Goal: Task Accomplishment & Management: Use online tool/utility

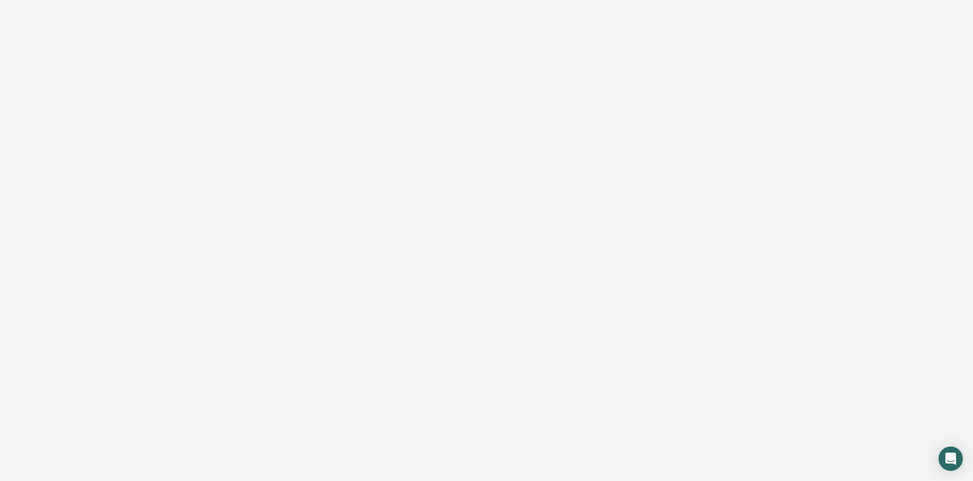
drag, startPoint x: 949, startPoint y: 26, endPoint x: 542, endPoint y: 26, distance: 407.1
click at [949, 26] on div at bounding box center [486, 240] width 973 height 481
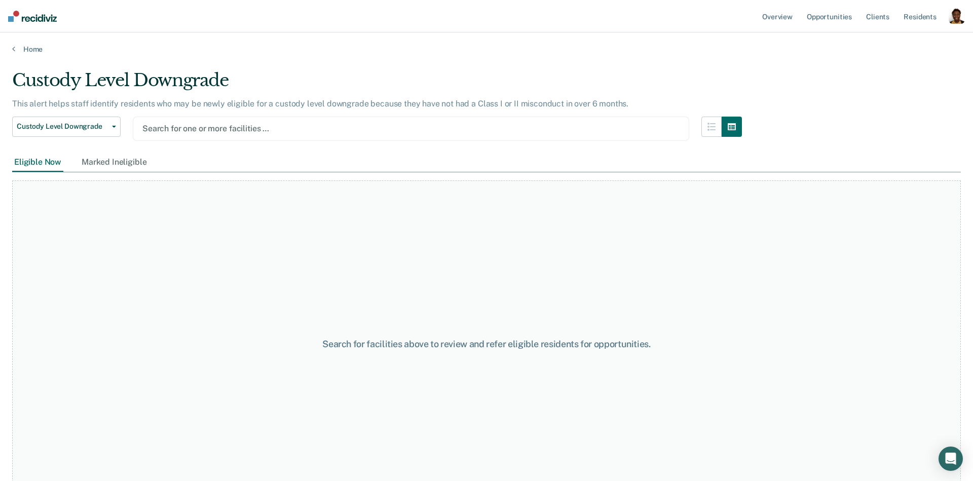
click at [210, 131] on div at bounding box center [410, 129] width 537 height 12
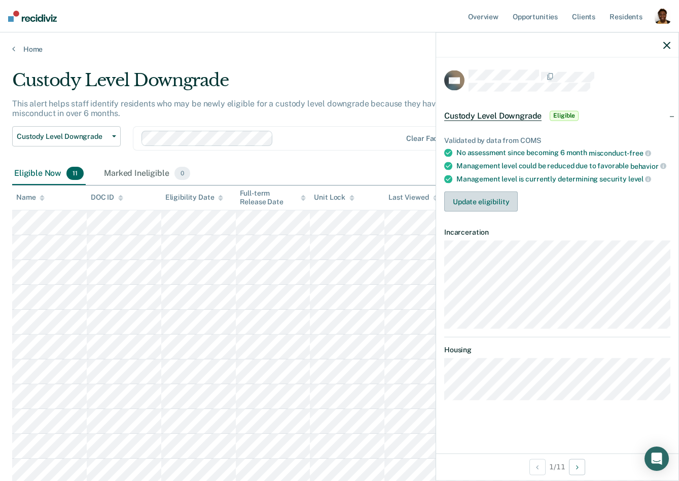
click at [507, 207] on button "Update eligibility" at bounding box center [481, 202] width 74 height 20
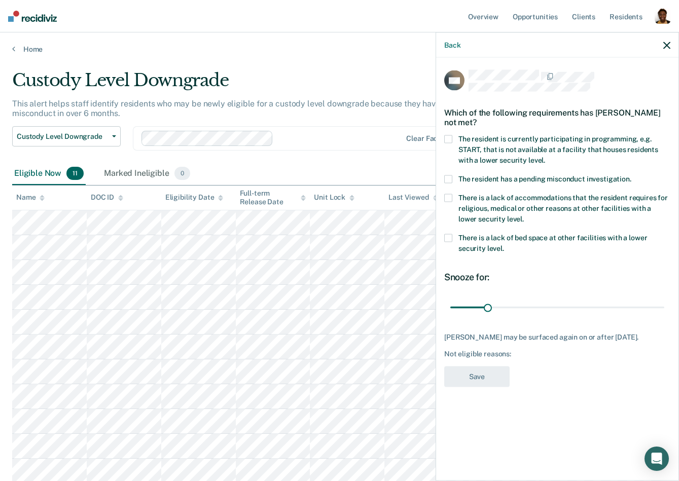
scroll to position [1, 0]
click at [455, 41] on button "Back" at bounding box center [452, 45] width 16 height 9
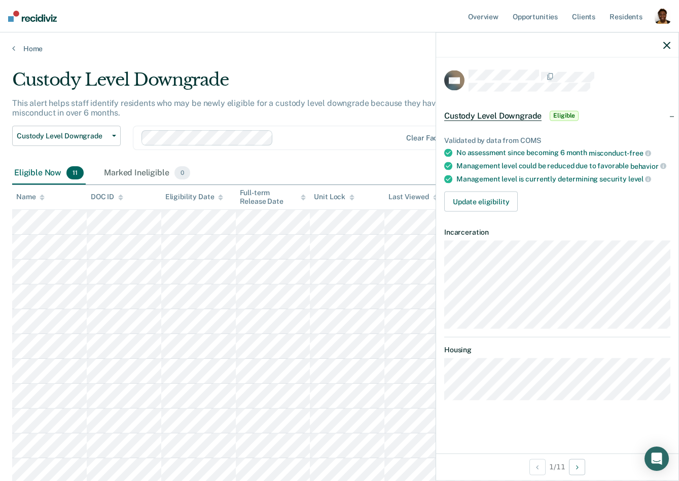
click at [667, 44] on icon "button" at bounding box center [666, 45] width 7 height 7
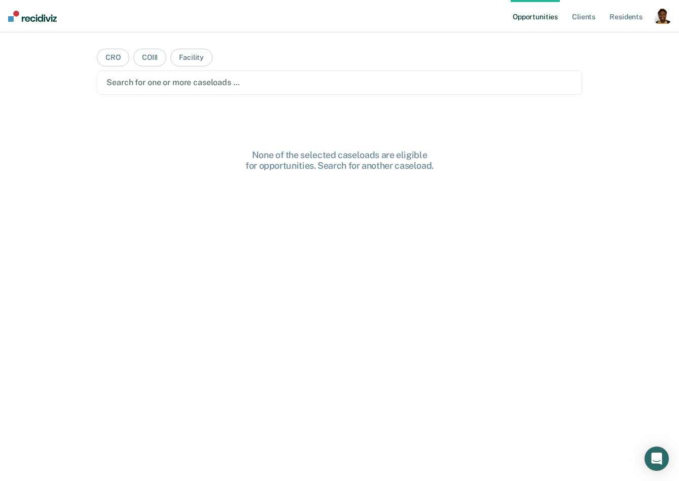
click at [660, 23] on div "button" at bounding box center [663, 16] width 16 height 16
click at [618, 42] on link "Profile" at bounding box center [622, 41] width 82 height 9
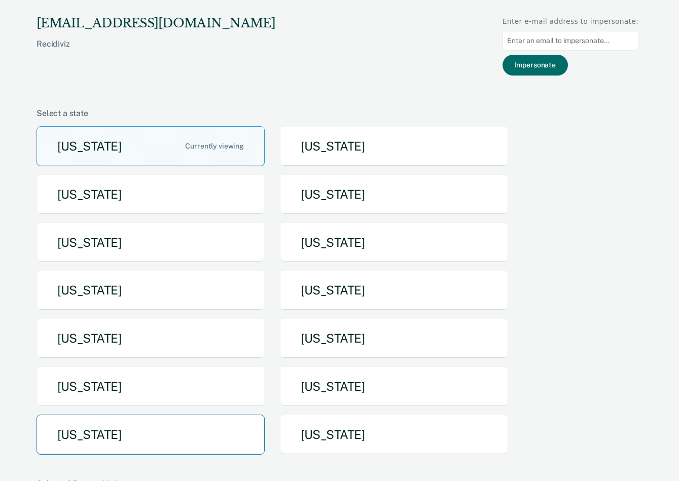
drag, startPoint x: 121, startPoint y: 459, endPoint x: 127, endPoint y: 442, distance: 18.3
click at [121, 459] on div "Arizona Arkansas California Idaho Iowa Maine Michigan Missouri Nebraska North D…" at bounding box center [338, 294] width 602 height 337
click at [127, 440] on button "Texas" at bounding box center [151, 435] width 228 height 40
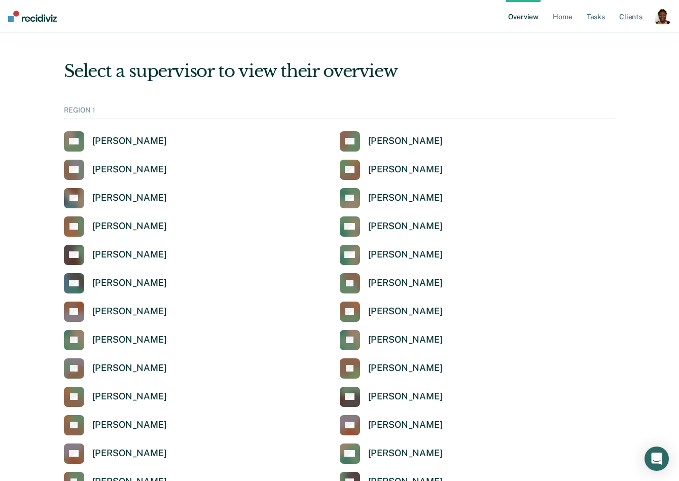
drag, startPoint x: 659, startPoint y: 19, endPoint x: 649, endPoint y: 28, distance: 13.6
click at [659, 19] on div "button" at bounding box center [663, 16] width 16 height 16
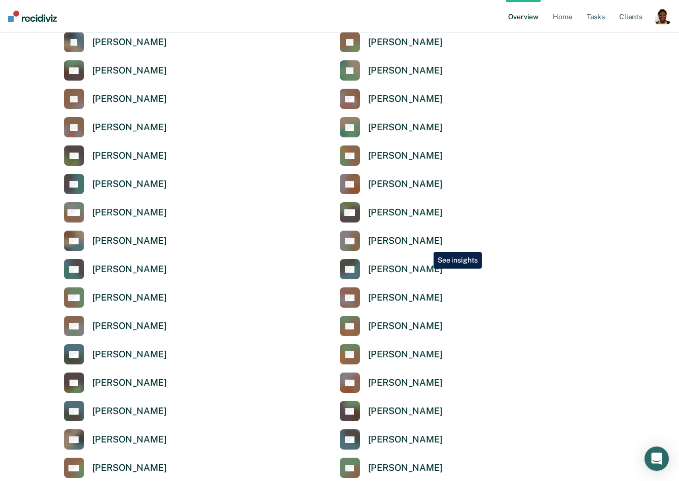
click at [426, 244] on div "Olubukola Oluwasanya" at bounding box center [405, 241] width 75 height 12
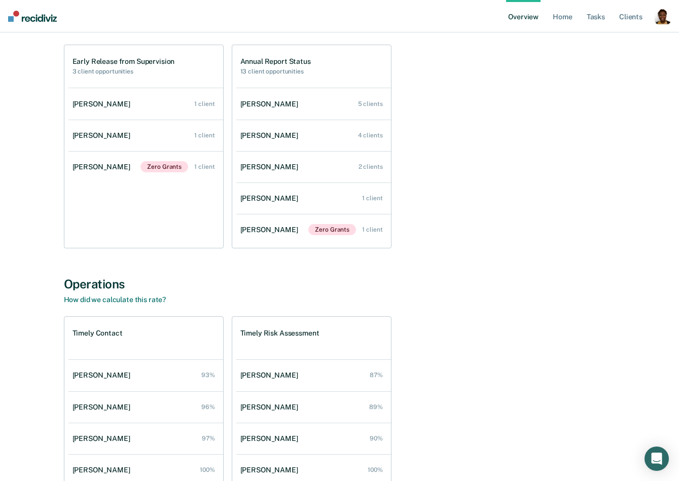
scroll to position [105, 0]
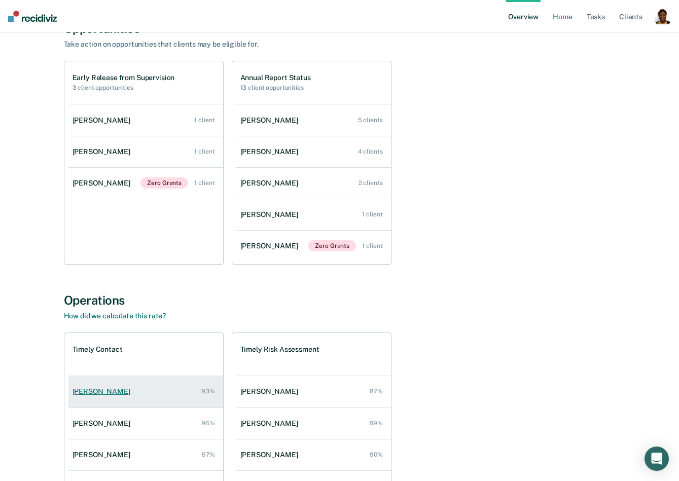
click at [94, 386] on link "Tosin Dan-Aliu 93%" at bounding box center [145, 391] width 155 height 29
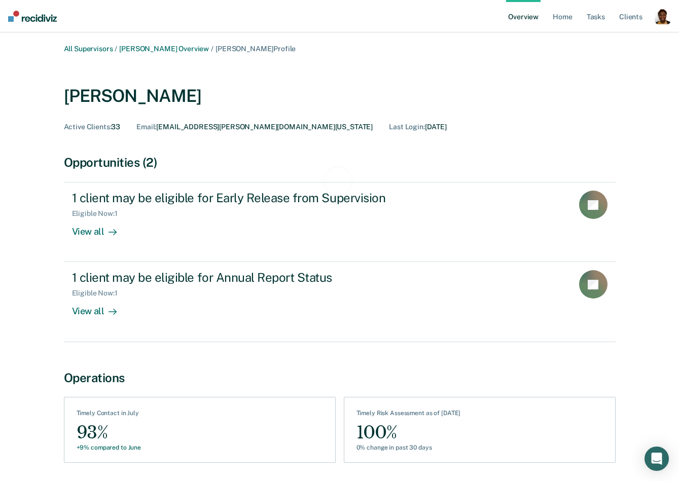
click at [439, 98] on div "Tosin Dan-Aliu" at bounding box center [340, 94] width 552 height 41
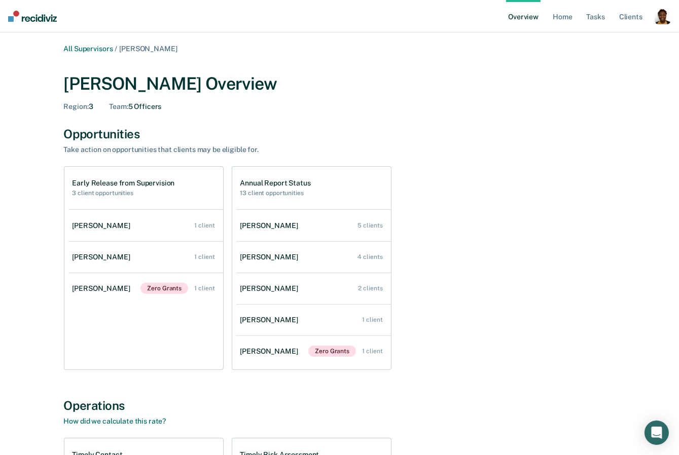
click at [199, 50] on div "All Supervisors / Olubukola Oluwasanya" at bounding box center [340, 49] width 552 height 9
click at [96, 47] on link "All Supervisors" at bounding box center [88, 49] width 49 height 9
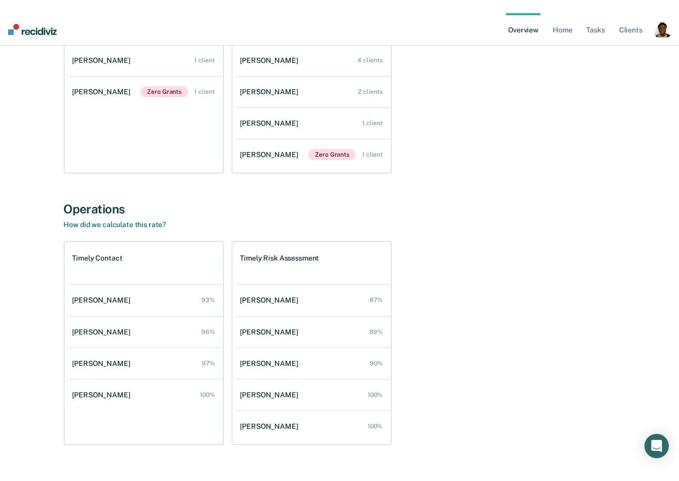
scroll to position [210, 0]
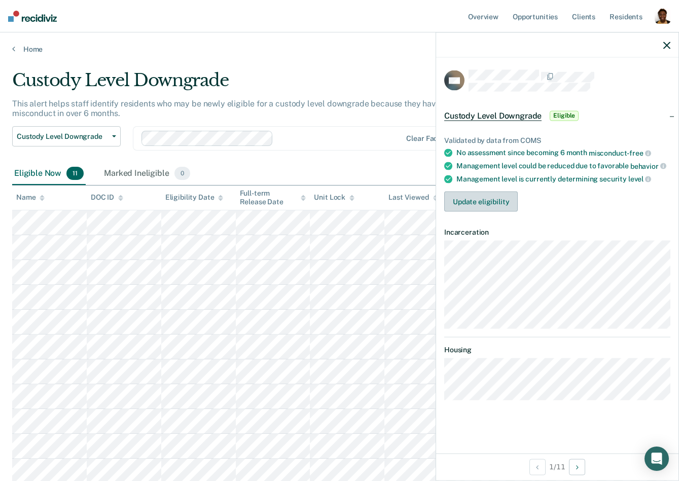
click at [505, 203] on button "Update eligibility" at bounding box center [481, 202] width 74 height 20
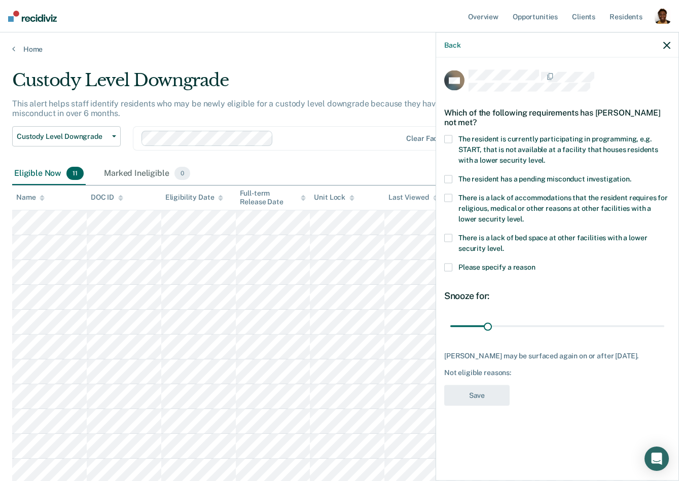
click at [668, 47] on icon "button" at bounding box center [666, 45] width 7 height 7
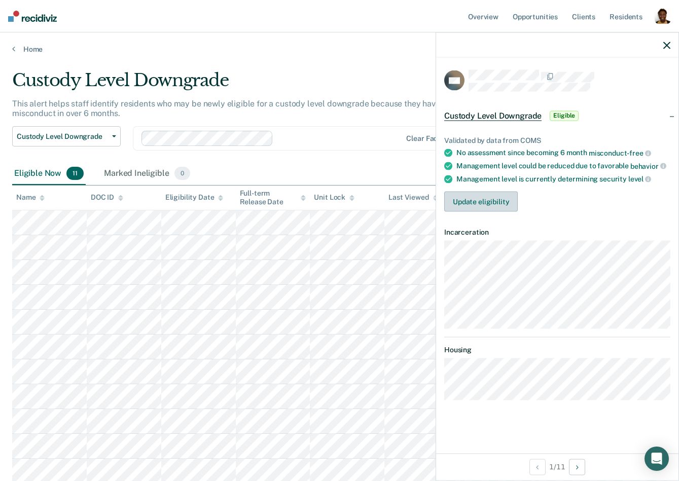
click at [510, 203] on button "Update eligibility" at bounding box center [481, 202] width 74 height 20
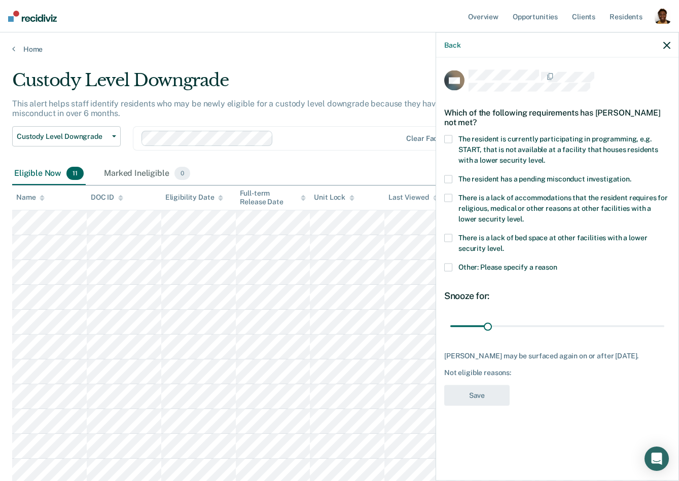
click at [463, 267] on span "Other: Please specify a reason" at bounding box center [507, 267] width 99 height 8
click at [557, 264] on input "Other: Please specify a reason" at bounding box center [557, 264] width 0 height 0
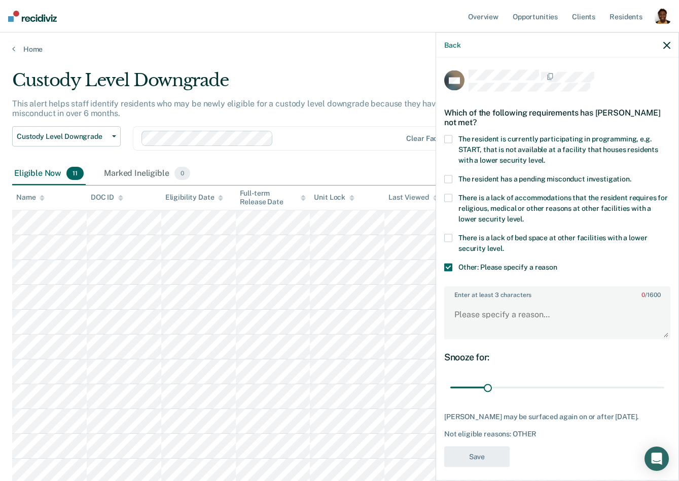
click at [661, 46] on div "Back" at bounding box center [557, 44] width 242 height 25
click at [670, 45] on icon "button" at bounding box center [666, 45] width 7 height 7
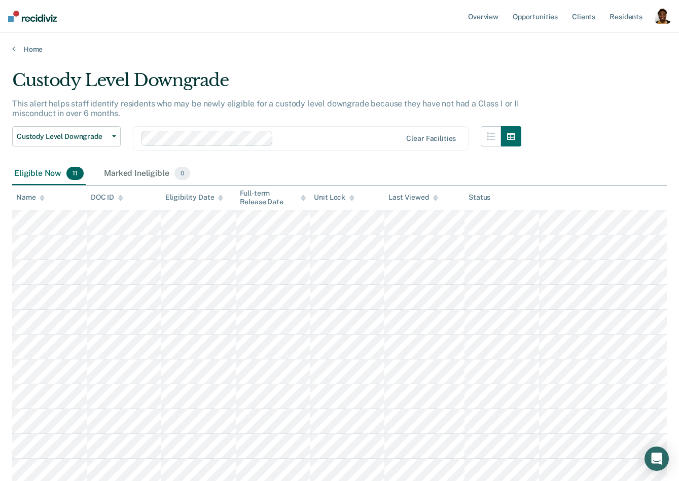
click at [369, 1] on nav "Overview Opportunities Client s Resident s Profile How it works Log Out" at bounding box center [339, 16] width 679 height 32
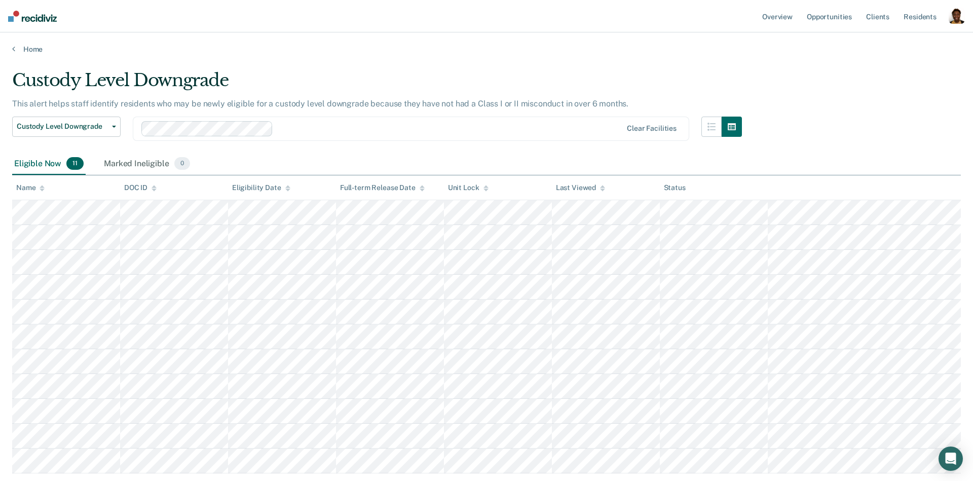
click at [459, 118] on div "Clear facilities" at bounding box center [411, 129] width 557 height 24
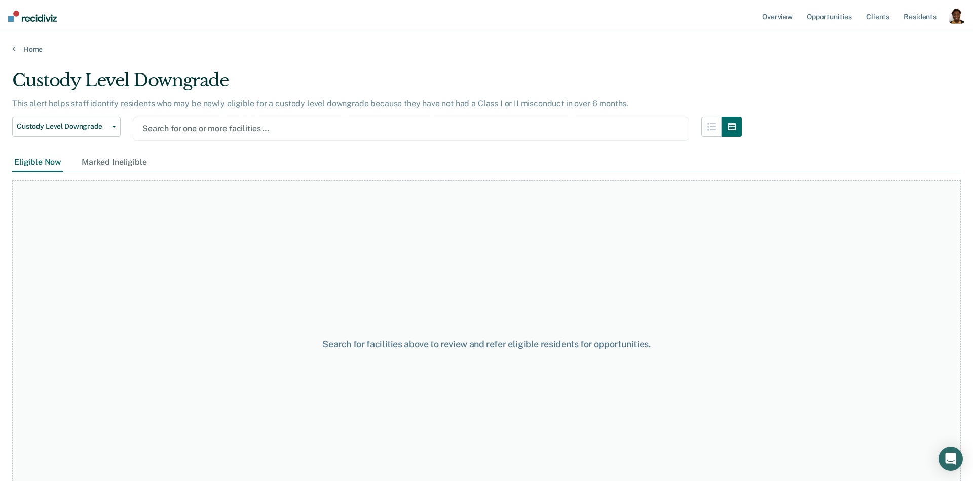
drag, startPoint x: 579, startPoint y: 131, endPoint x: 537, endPoint y: 139, distance: 43.5
click at [577, 131] on div at bounding box center [410, 129] width 537 height 12
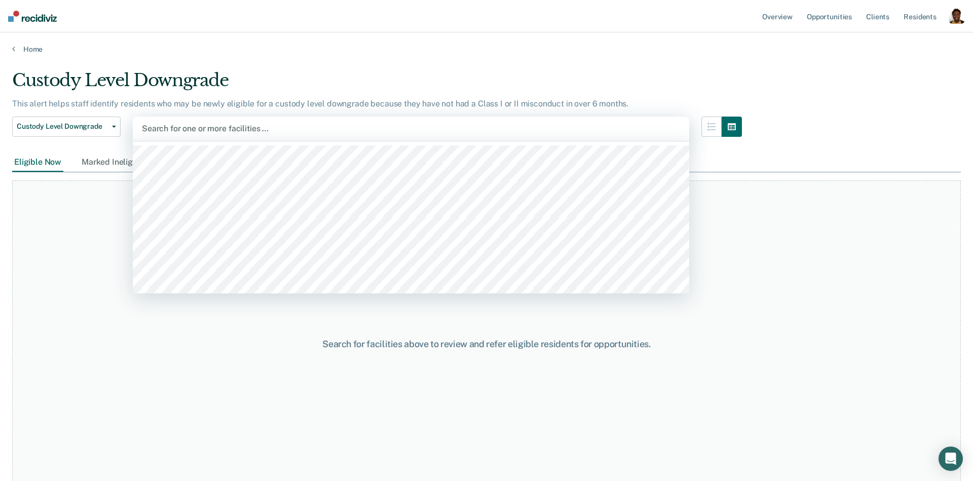
scroll to position [355, 0]
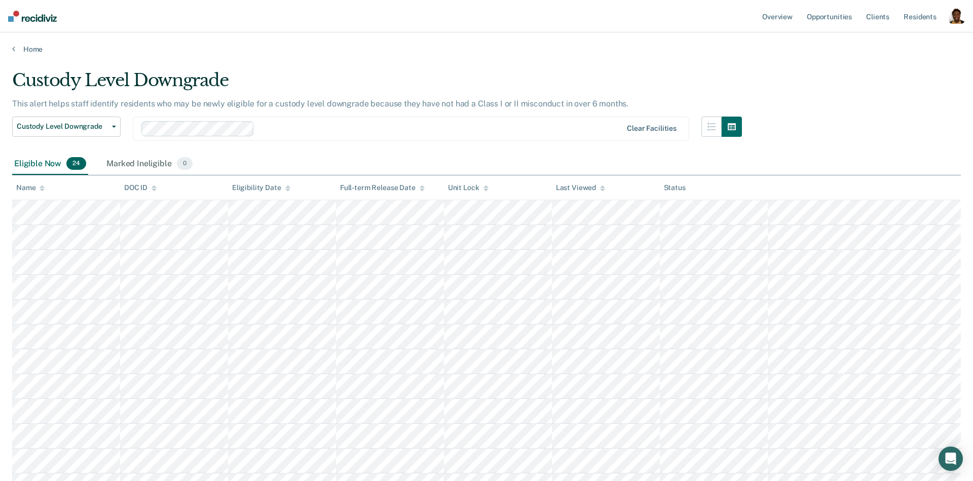
click at [645, 126] on div "Clear facilities" at bounding box center [652, 128] width 50 height 9
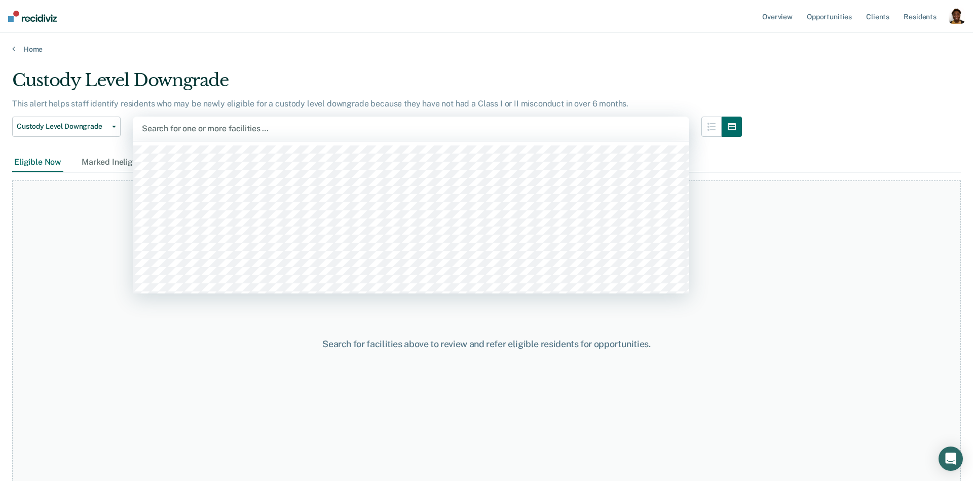
drag, startPoint x: 577, startPoint y: 127, endPoint x: 537, endPoint y: 140, distance: 41.5
click at [577, 127] on div at bounding box center [411, 129] width 538 height 12
drag, startPoint x: 597, startPoint y: 128, endPoint x: 567, endPoint y: 139, distance: 31.9
click at [596, 128] on div at bounding box center [411, 129] width 538 height 12
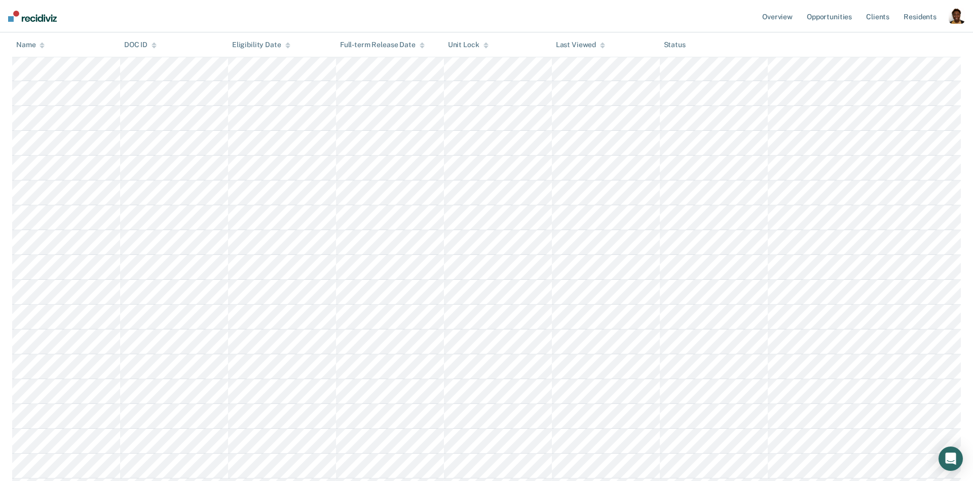
scroll to position [0, 0]
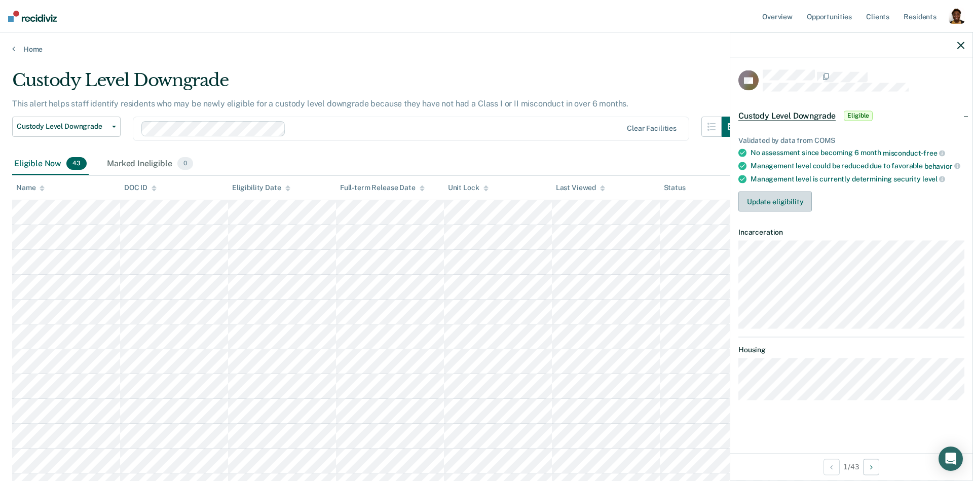
click at [678, 204] on button "Update eligibility" at bounding box center [776, 202] width 74 height 20
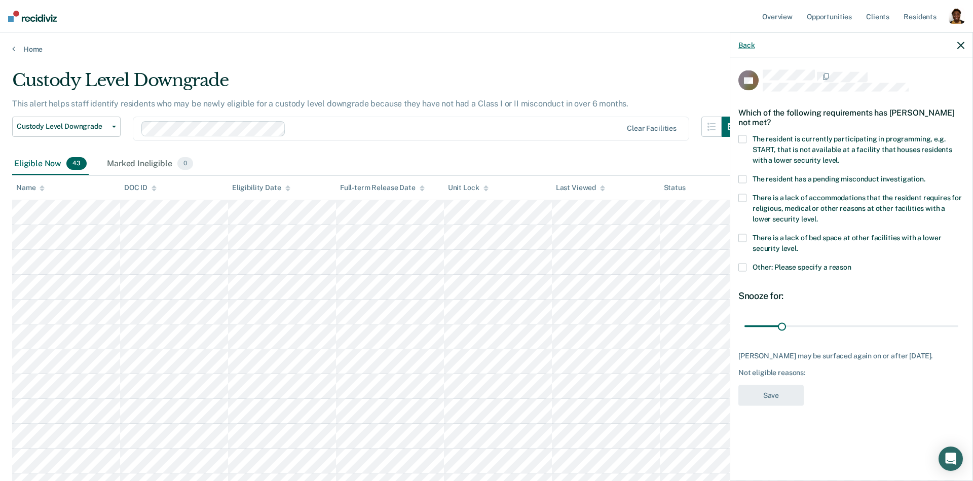
click at [678, 48] on button "Back" at bounding box center [747, 45] width 16 height 9
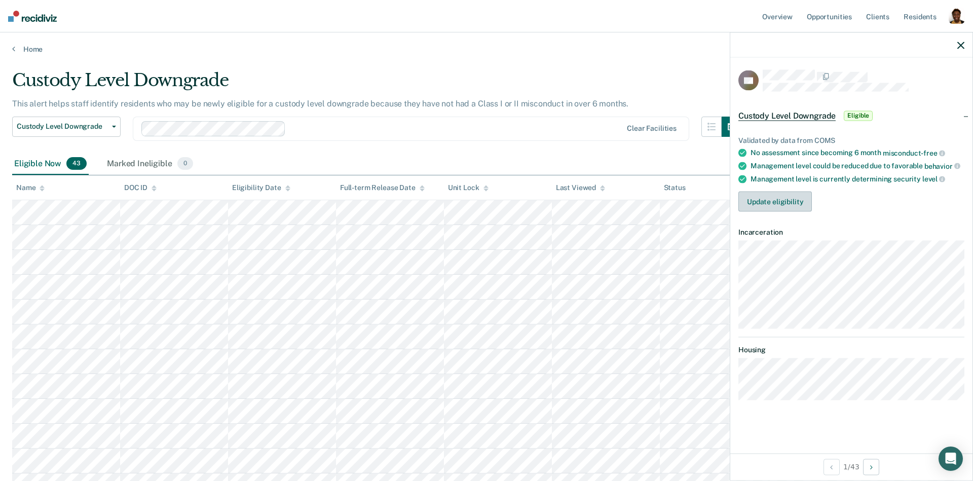
click at [678, 206] on button "Update eligibility" at bounding box center [776, 202] width 74 height 20
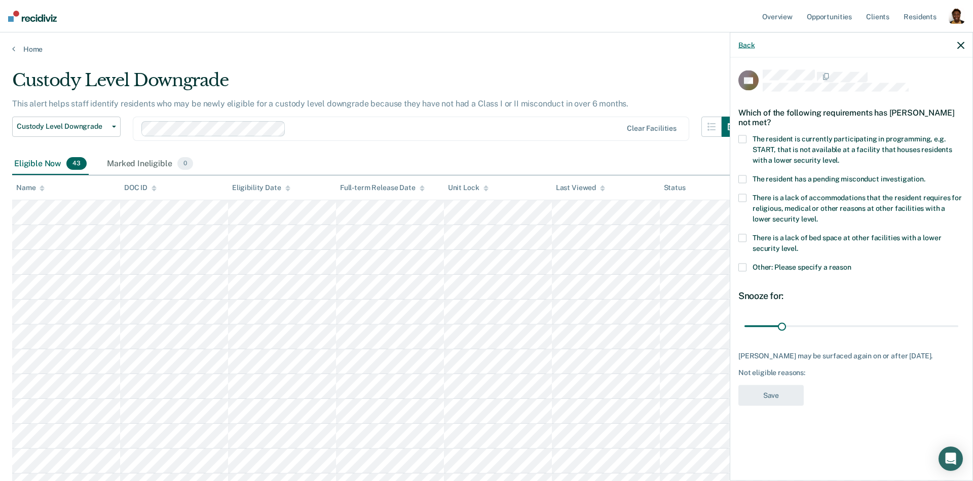
click at [678, 44] on button "Back" at bounding box center [747, 45] width 16 height 9
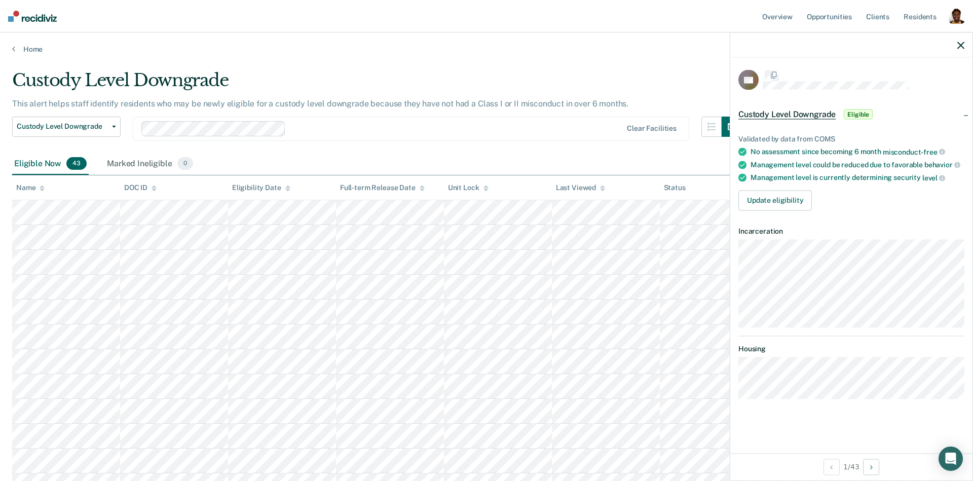
click at [678, 39] on div at bounding box center [852, 44] width 242 height 25
drag, startPoint x: 959, startPoint y: 43, endPoint x: 880, endPoint y: 4, distance: 88.4
click at [678, 43] on icon "button" at bounding box center [961, 45] width 7 height 7
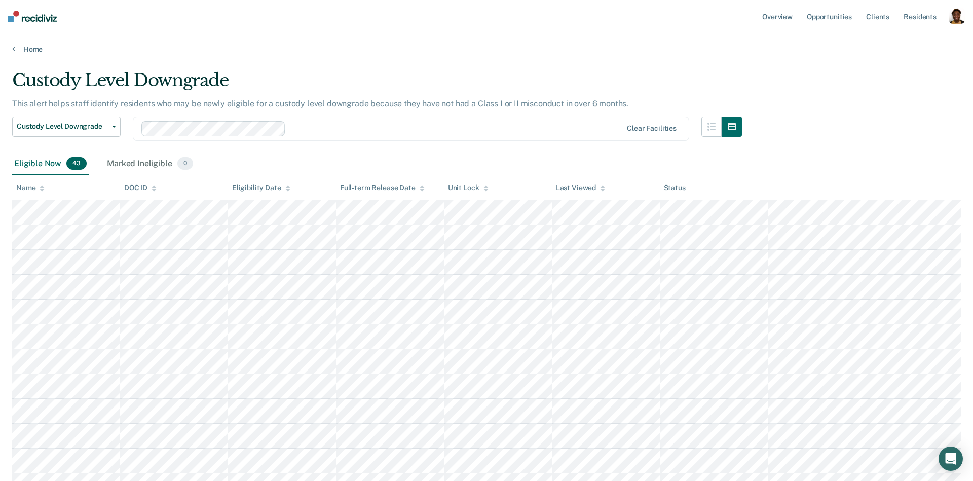
click at [24, 43] on div "Home" at bounding box center [486, 42] width 973 height 21
click at [19, 47] on link "Home" at bounding box center [486, 49] width 949 height 9
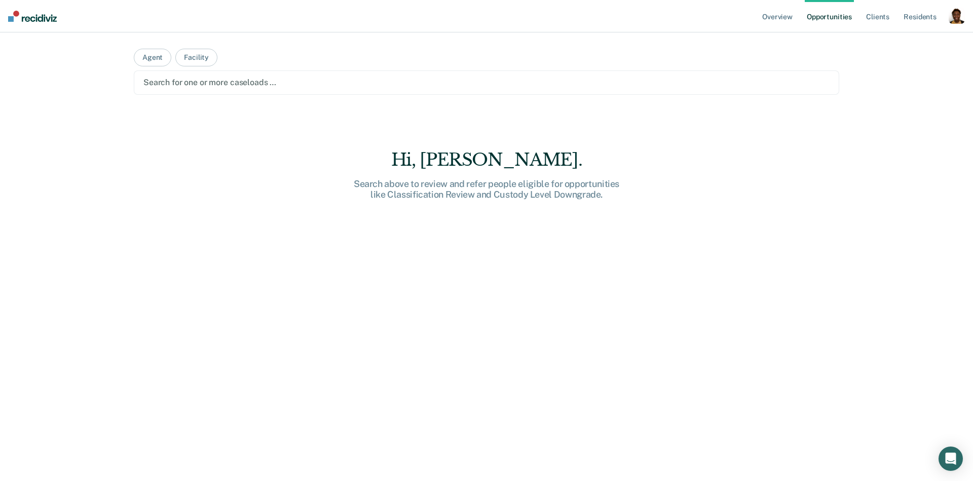
click at [201, 86] on div at bounding box center [486, 83] width 686 height 12
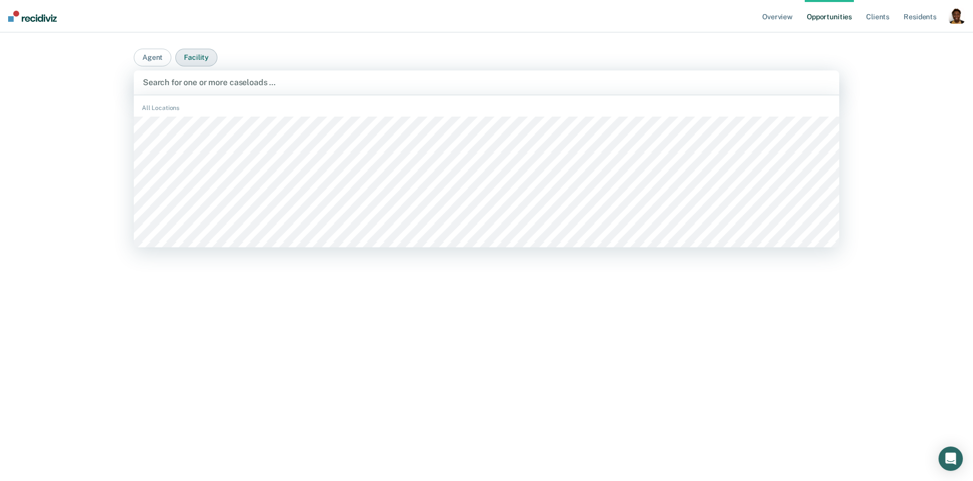
click at [185, 56] on button "Facility" at bounding box center [196, 58] width 42 height 18
click at [180, 77] on div at bounding box center [486, 83] width 687 height 12
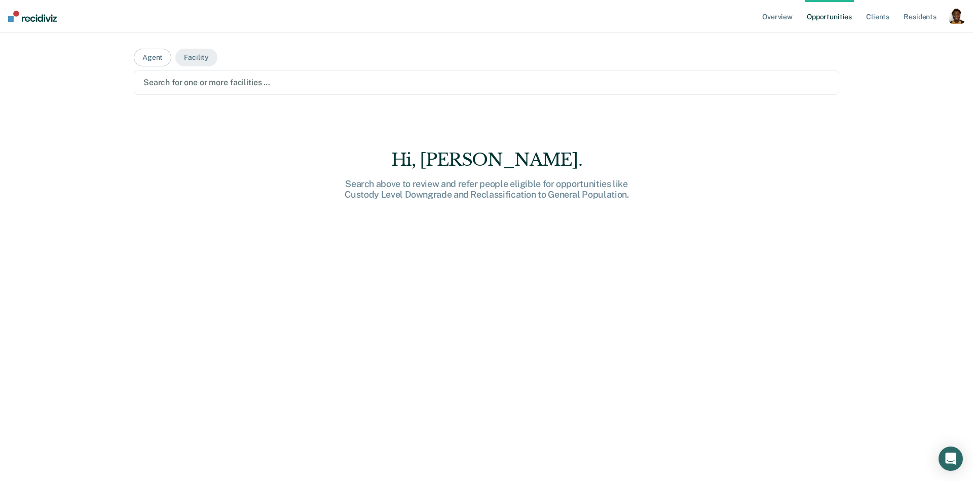
click at [214, 80] on div at bounding box center [486, 83] width 686 height 12
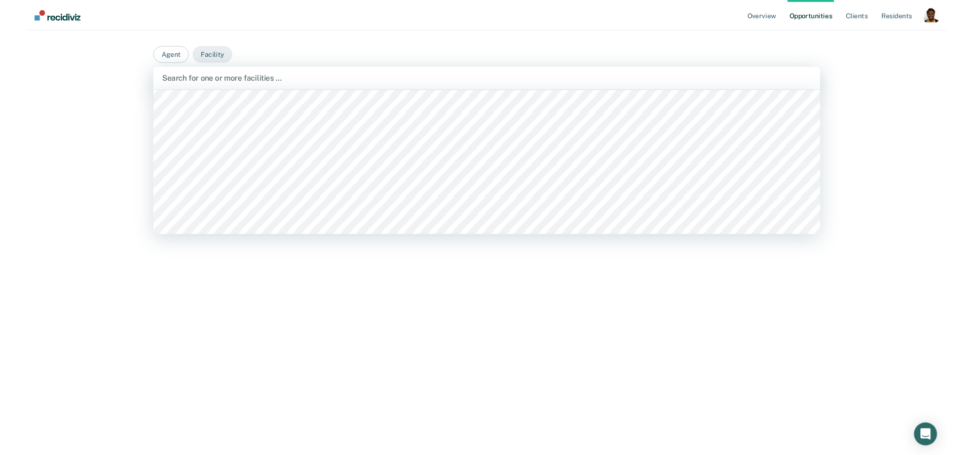
scroll to position [156, 0]
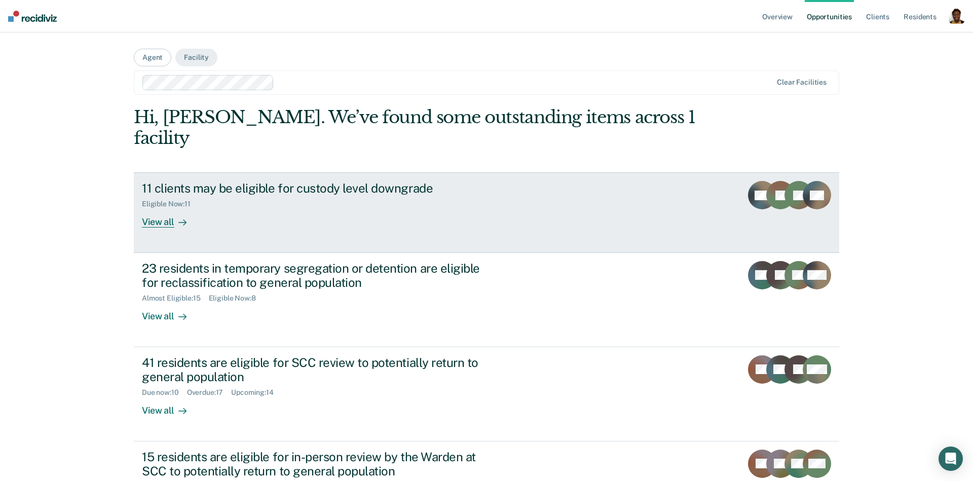
click at [150, 208] on div "View all" at bounding box center [170, 218] width 57 height 20
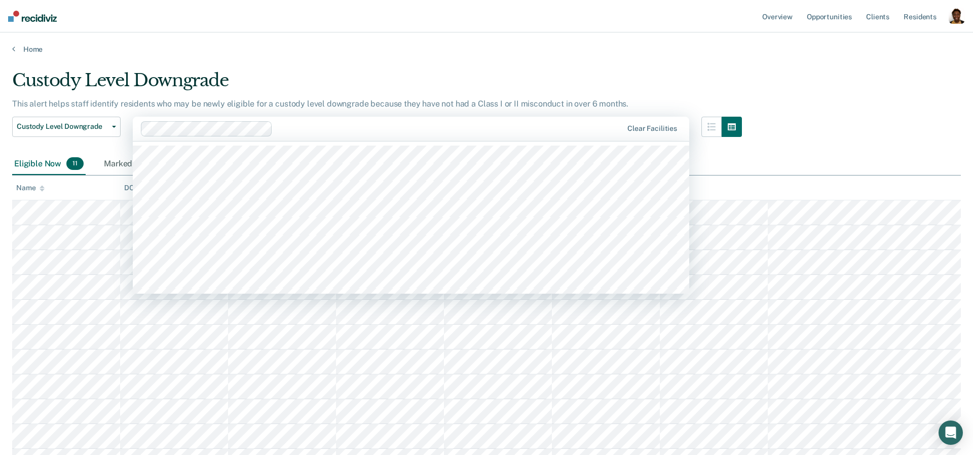
click at [322, 137] on div "Clear facilities" at bounding box center [411, 129] width 557 height 24
click at [457, 80] on div "Custody Level Downgrade" at bounding box center [377, 84] width 730 height 29
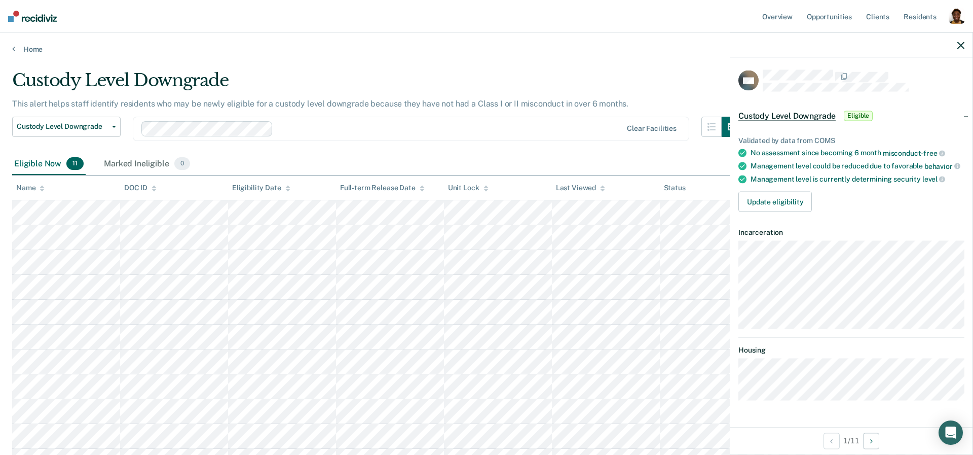
click at [678, 194] on div "Update eligibility" at bounding box center [852, 202] width 226 height 20
click at [678, 205] on button "Update eligibility" at bounding box center [776, 202] width 74 height 20
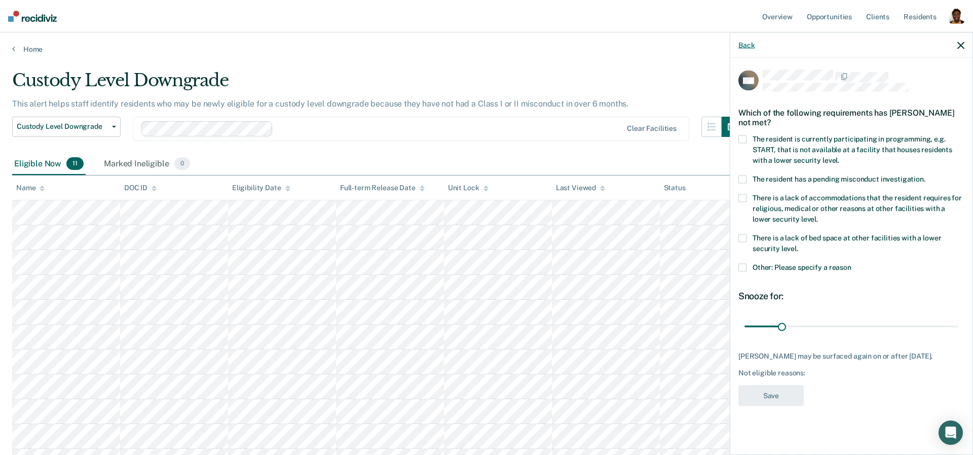
click at [678, 48] on button "Back" at bounding box center [747, 45] width 16 height 9
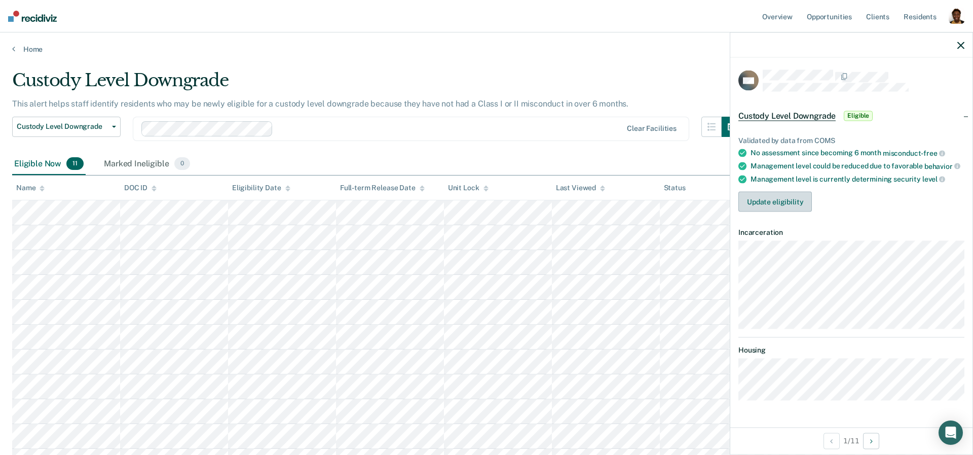
click at [678, 204] on button "Update eligibility" at bounding box center [776, 202] width 74 height 20
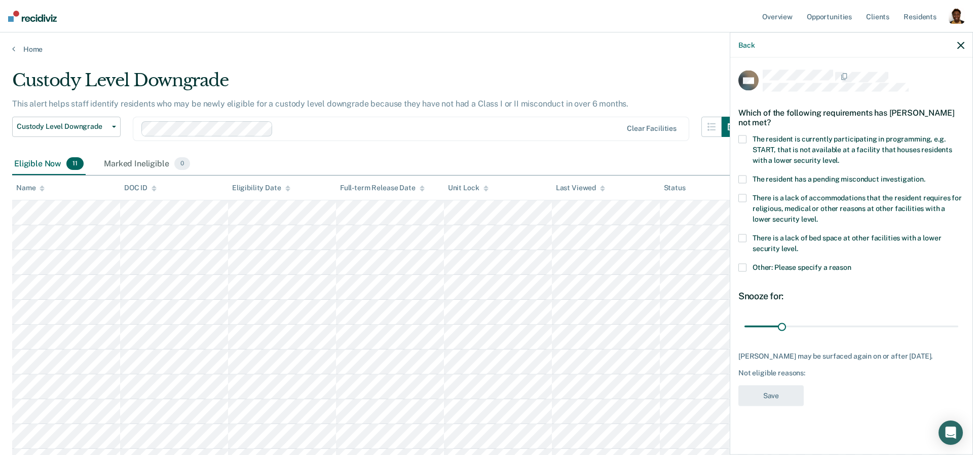
click at [678, 45] on icon "button" at bounding box center [961, 45] width 7 height 7
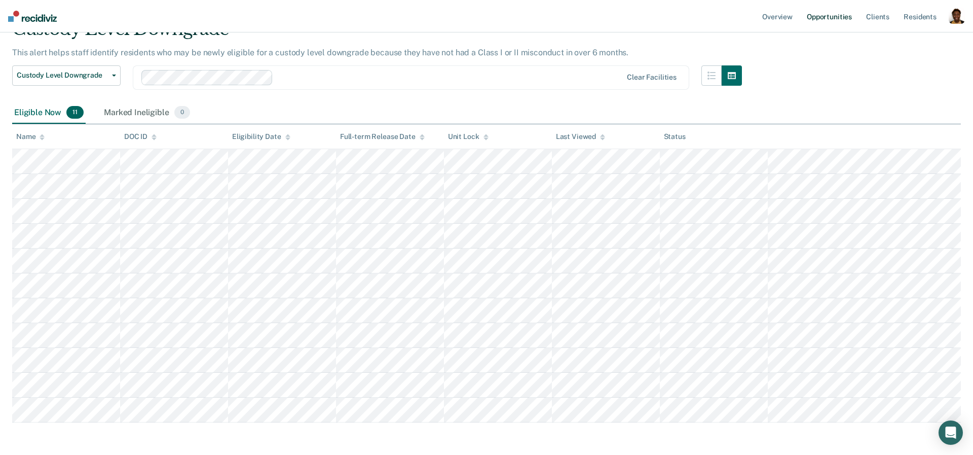
scroll to position [51, 0]
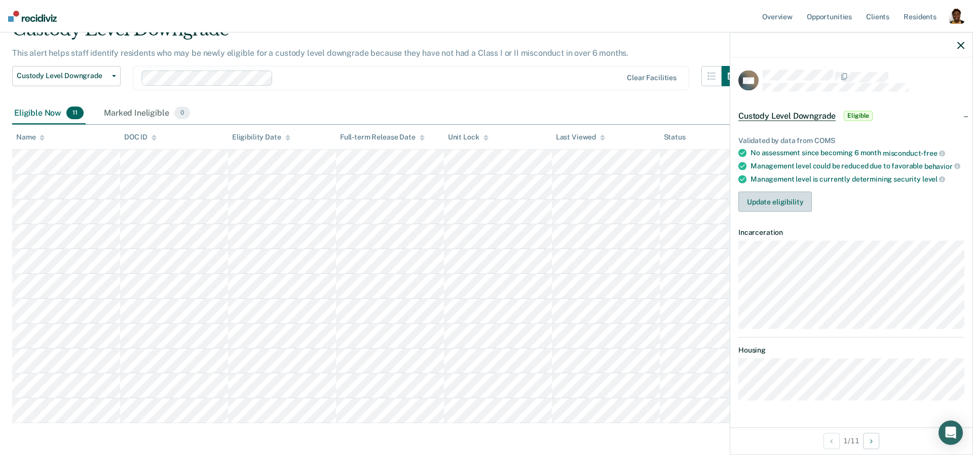
click at [678, 202] on button "Update eligibility" at bounding box center [776, 202] width 74 height 20
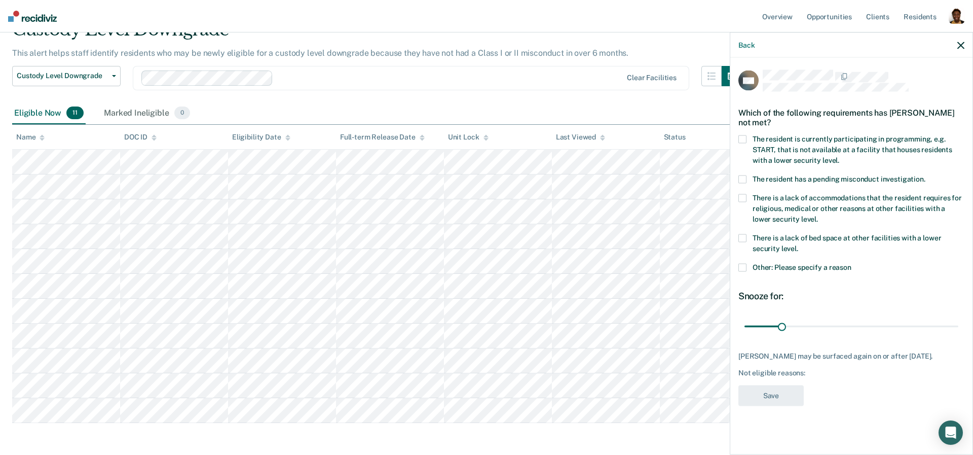
scroll to position [52, 0]
click at [678, 267] on label "Other: Please specify a reason" at bounding box center [852, 269] width 226 height 11
click at [678, 264] on input "Other: Please specify a reason" at bounding box center [852, 264] width 0 height 0
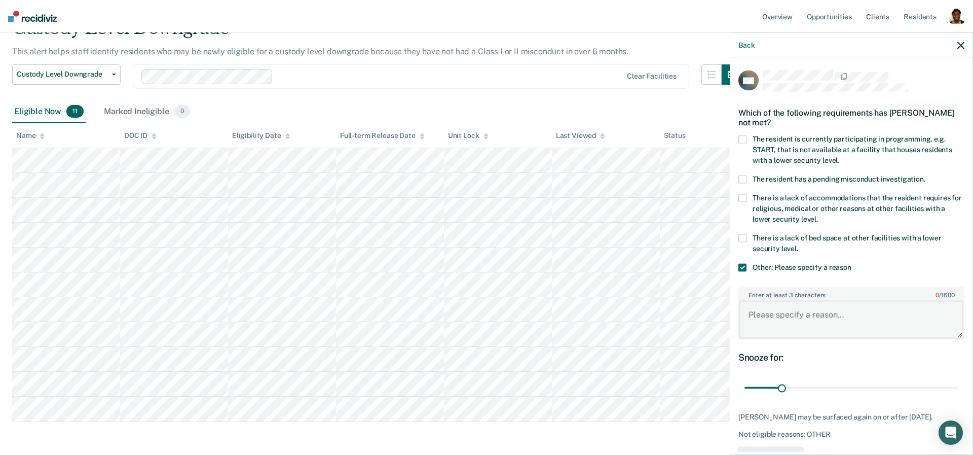
click at [678, 307] on textarea "Enter at least 3 characters 0 / 1600" at bounding box center [852, 320] width 224 height 38
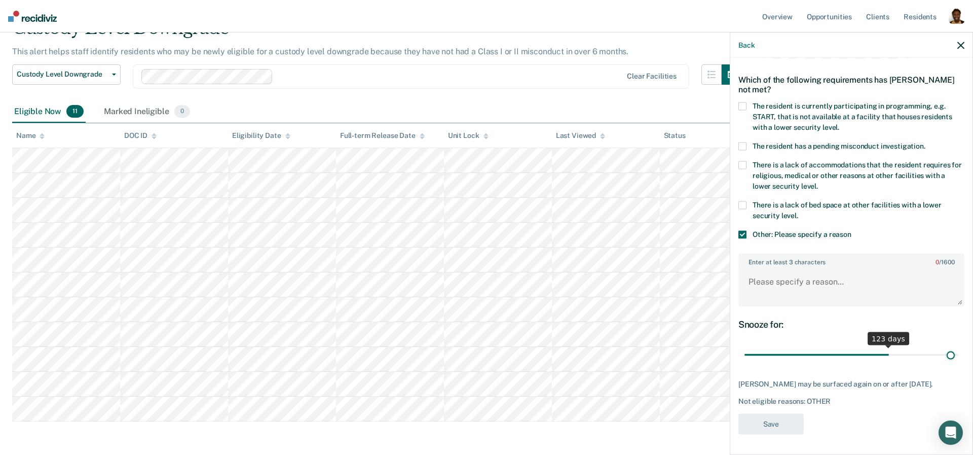
scroll to position [41, 0]
drag, startPoint x: 784, startPoint y: 346, endPoint x: 972, endPoint y: 345, distance: 188.1
click at [678, 346] on input "range" at bounding box center [852, 355] width 214 height 18
drag, startPoint x: 953, startPoint y: 346, endPoint x: 952, endPoint y: 354, distance: 8.6
click at [678, 354] on div "WR Which of the following requirements has [PERSON_NAME] not met? The resident …" at bounding box center [852, 238] width 226 height 403
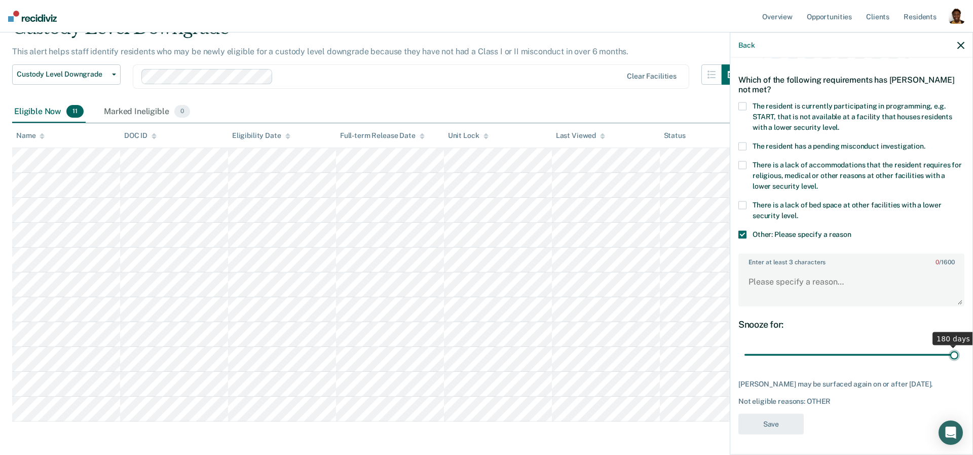
drag, startPoint x: 950, startPoint y: 346, endPoint x: 963, endPoint y: 346, distance: 12.7
type input "180"
click at [678, 346] on input "range" at bounding box center [852, 355] width 214 height 18
click at [678, 284] on textarea "Enter at least 3 characters 0 / 1600" at bounding box center [852, 287] width 224 height 38
type textarea "testing"
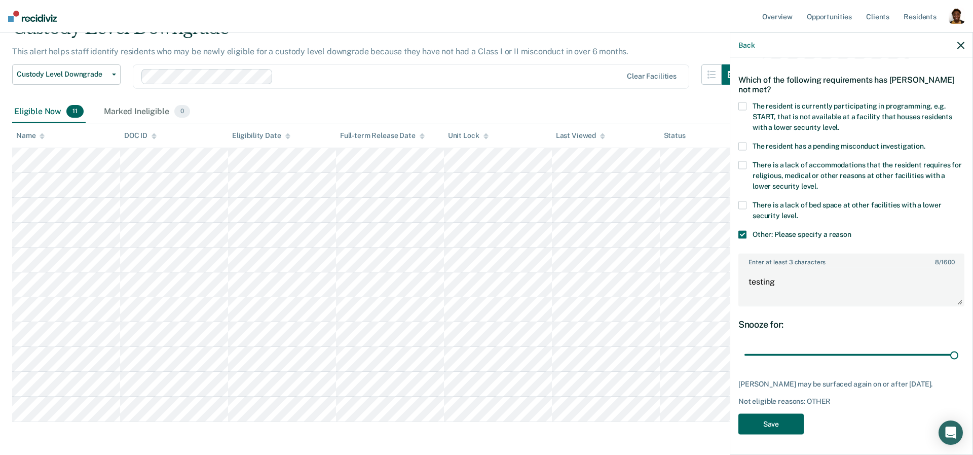
click at [678, 421] on button "Save" at bounding box center [771, 423] width 65 height 21
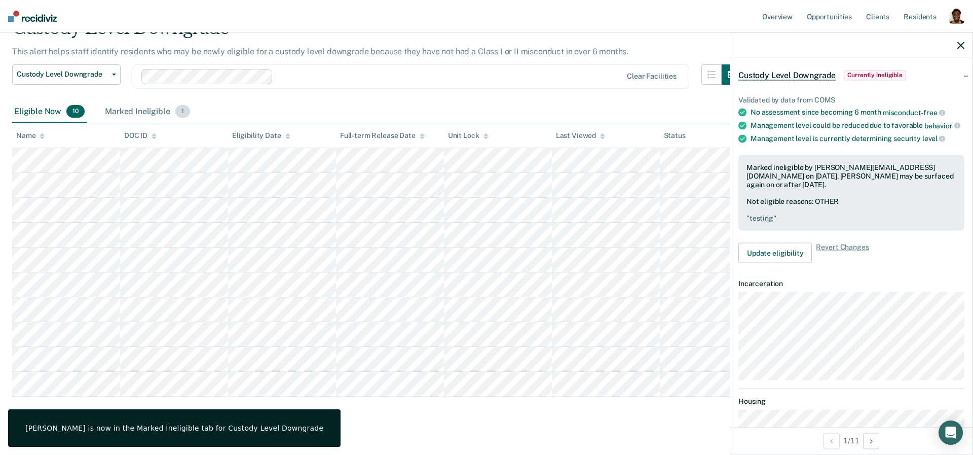
click at [149, 119] on div "Marked Ineligible 1" at bounding box center [147, 112] width 89 height 22
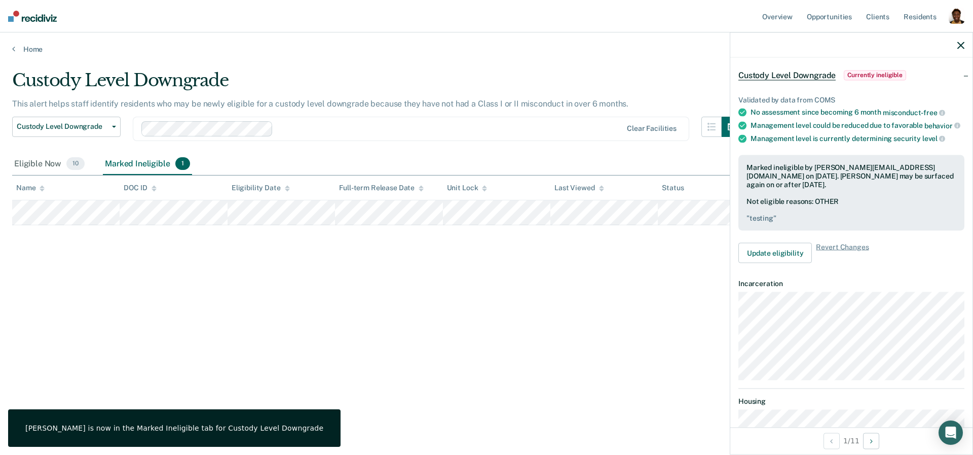
scroll to position [0, 0]
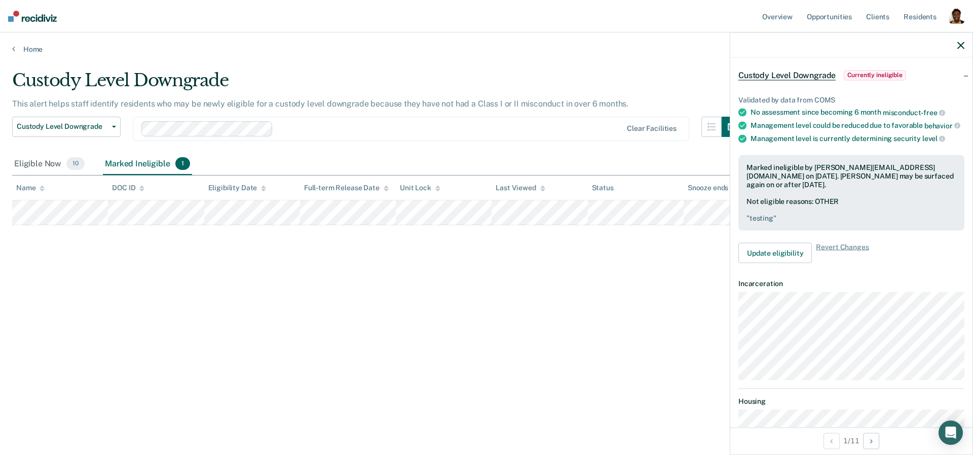
drag, startPoint x: 813, startPoint y: 169, endPoint x: 872, endPoint y: 164, distance: 58.5
click at [678, 164] on div "Marked ineligible by [PERSON_NAME][EMAIL_ADDRESS][DOMAIN_NAME] on [DATE]. [PERS…" at bounding box center [852, 175] width 210 height 25
drag, startPoint x: 866, startPoint y: 165, endPoint x: 814, endPoint y: 166, distance: 51.7
click at [678, 166] on div "Marked ineligible by [PERSON_NAME][EMAIL_ADDRESS][DOMAIN_NAME] on [DATE]. [PERS…" at bounding box center [852, 175] width 210 height 25
drag, startPoint x: 893, startPoint y: 167, endPoint x: 922, endPoint y: 173, distance: 29.0
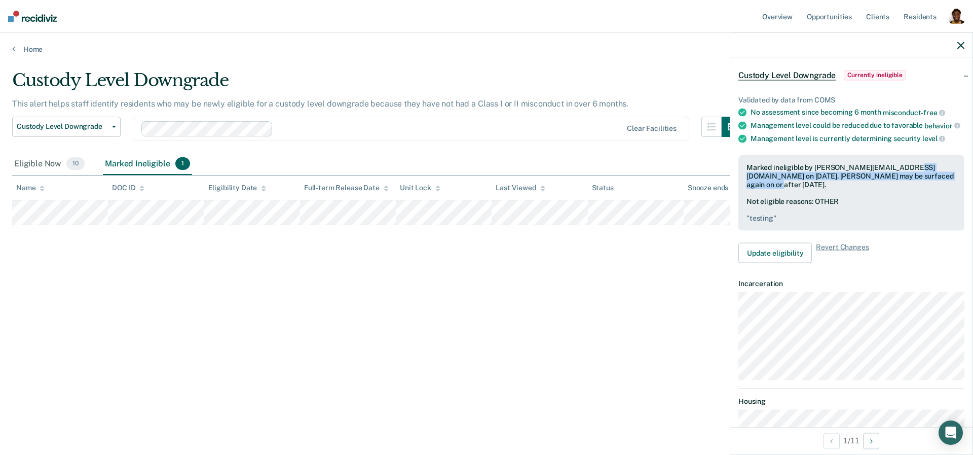
click at [678, 173] on div "Marked ineligible by [PERSON_NAME][EMAIL_ADDRESS][DOMAIN_NAME] on [DATE]. [PERS…" at bounding box center [852, 175] width 210 height 25
click at [678, 176] on div "Marked ineligible by [PERSON_NAME][EMAIL_ADDRESS][DOMAIN_NAME] on [DATE]. [PERS…" at bounding box center [852, 175] width 210 height 25
drag, startPoint x: 915, startPoint y: 175, endPoint x: 923, endPoint y: 200, distance: 26.1
click at [678, 200] on div "Marked ineligible by [PERSON_NAME][EMAIL_ADDRESS][DOMAIN_NAME] on [DATE]. [PERS…" at bounding box center [852, 193] width 226 height 76
click at [678, 194] on div "Marked ineligible by [PERSON_NAME][EMAIL_ADDRESS][DOMAIN_NAME] on [DATE]. [PERS…" at bounding box center [852, 193] width 226 height 76
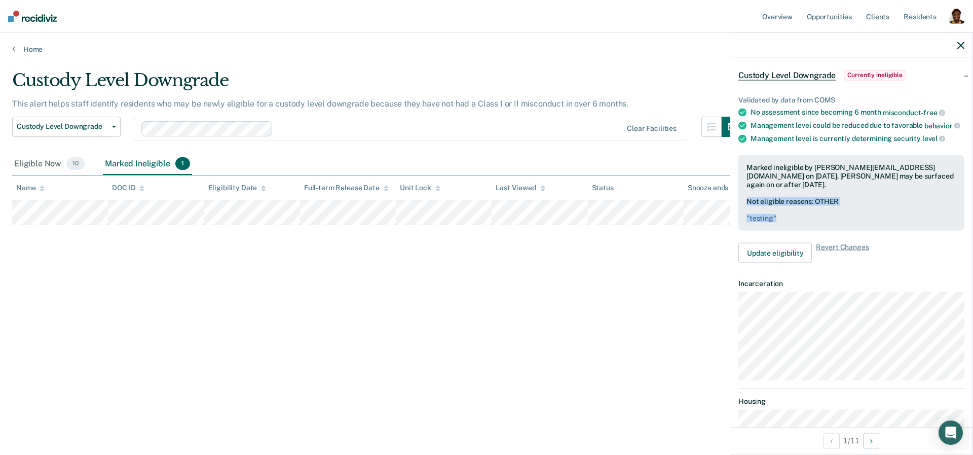
drag, startPoint x: 783, startPoint y: 218, endPoint x: 749, endPoint y: 203, distance: 37.5
click at [678, 203] on div "Not eligible reasons: OTHER " testing "" at bounding box center [852, 209] width 210 height 25
click at [678, 190] on div "Marked ineligible by [PERSON_NAME][EMAIL_ADDRESS][DOMAIN_NAME] on [DATE]. [PERS…" at bounding box center [852, 193] width 226 height 76
click at [678, 209] on div "Not eligible reasons: OTHER " testing "" at bounding box center [852, 209] width 210 height 25
click at [678, 246] on span "Revert Changes" at bounding box center [842, 253] width 53 height 20
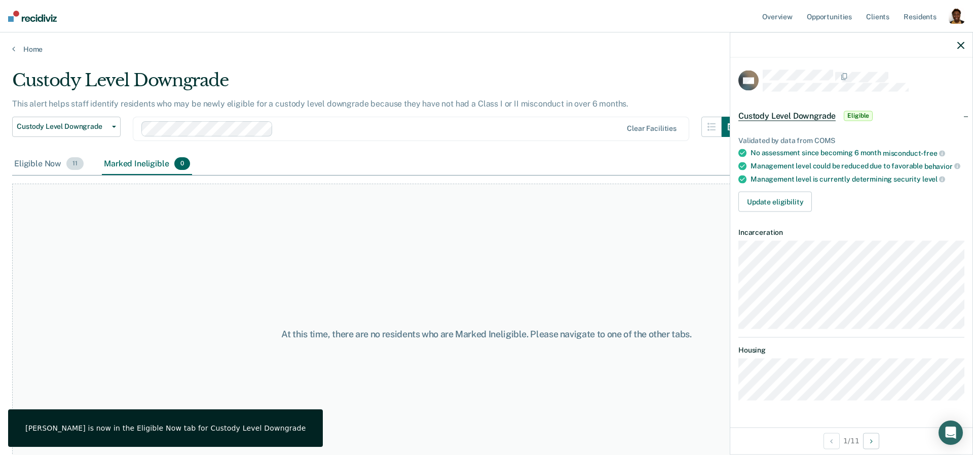
click at [61, 169] on div "Eligible Now 11" at bounding box center [49, 164] width 74 height 22
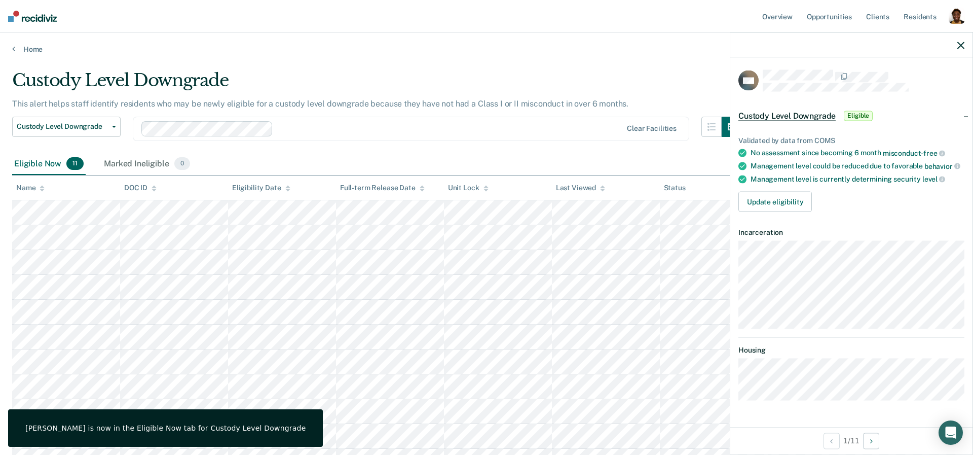
click at [678, 45] on icon "button" at bounding box center [961, 45] width 7 height 7
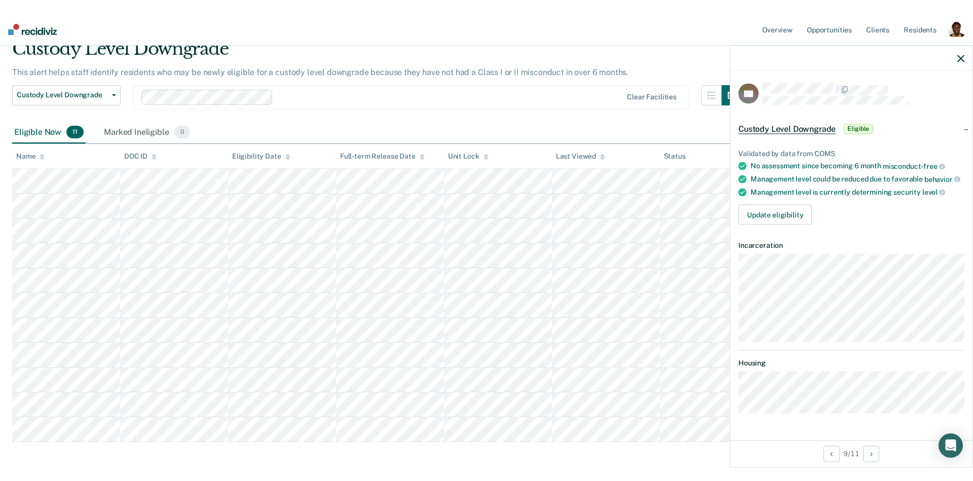
scroll to position [41, 0]
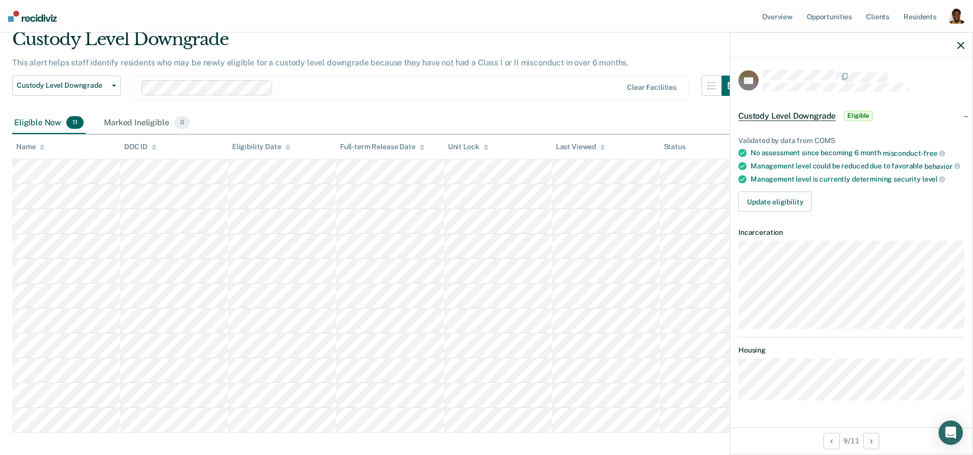
click at [678, 406] on div "DT Custody Level Downgrade Eligible Validated by data from COMS No assessment s…" at bounding box center [852, 242] width 242 height 369
